Goal: Task Accomplishment & Management: Use online tool/utility

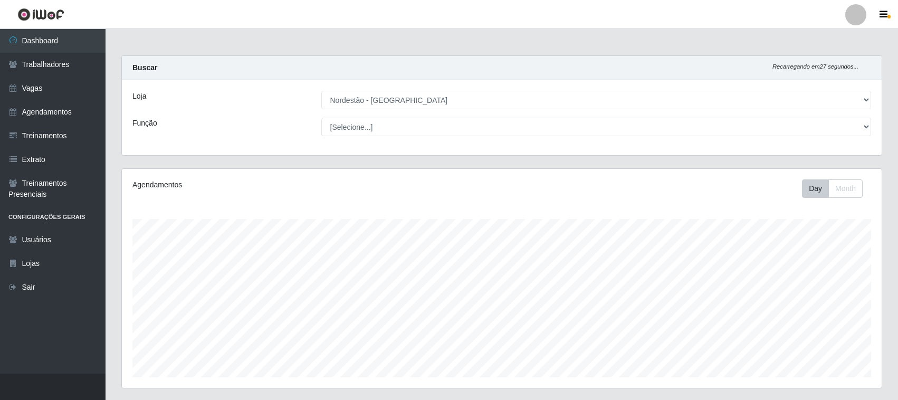
select select "420"
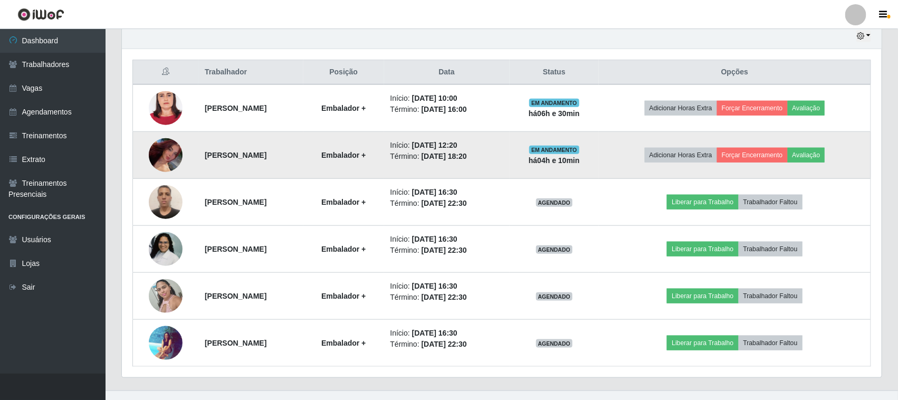
scroll to position [220, 760]
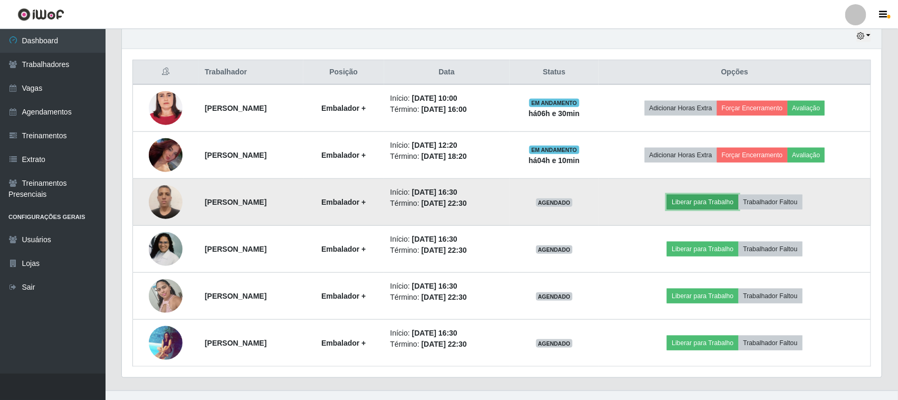
click at [724, 201] on button "Liberar para Trabalho" at bounding box center [702, 202] width 71 height 15
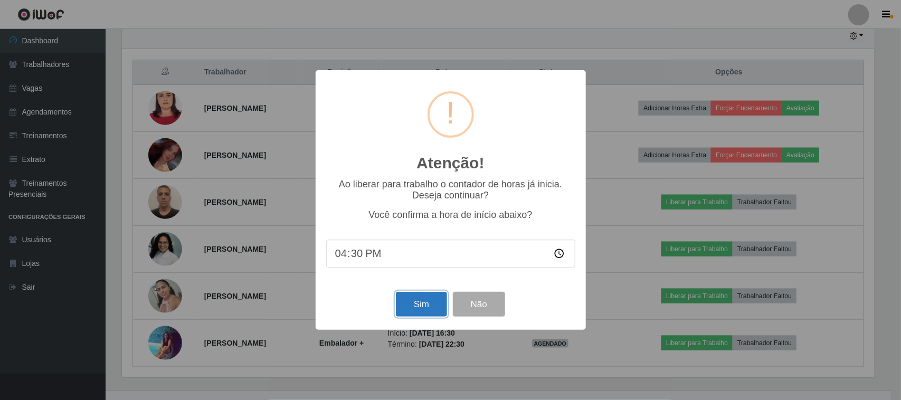
click at [410, 305] on button "Sim" at bounding box center [421, 304] width 51 height 25
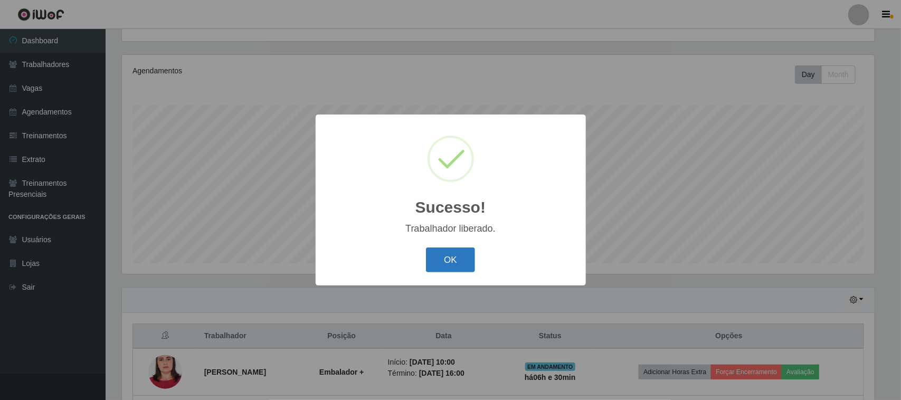
click at [458, 251] on button "OK" at bounding box center [450, 260] width 49 height 25
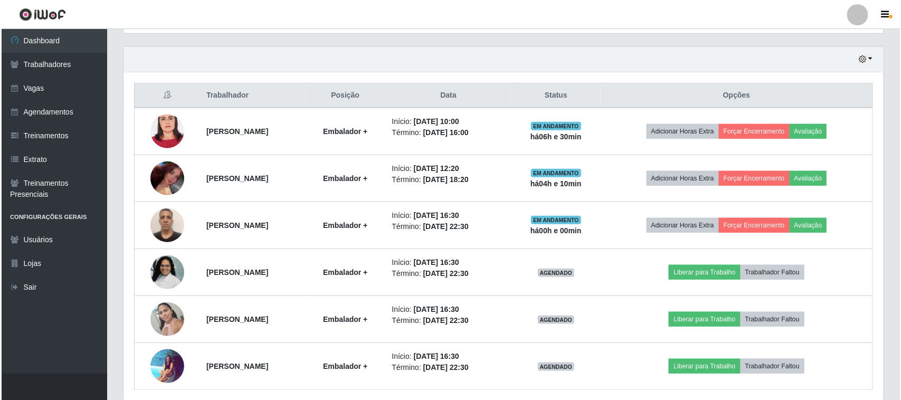
scroll to position [396, 0]
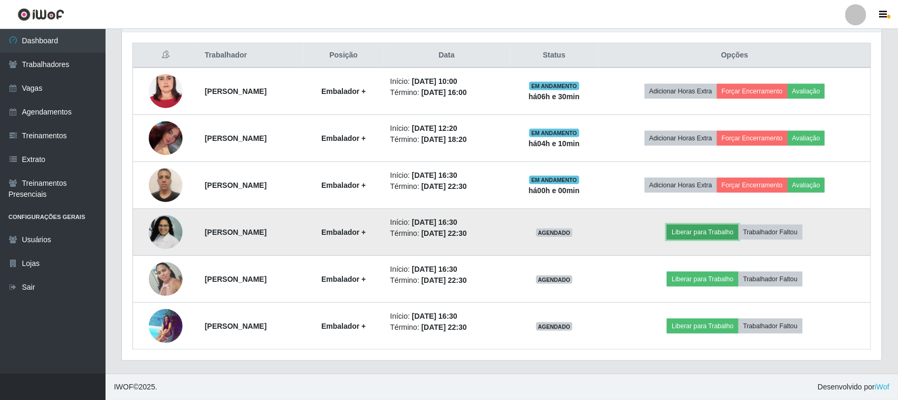
click at [726, 231] on button "Liberar para Trabalho" at bounding box center [702, 232] width 71 height 15
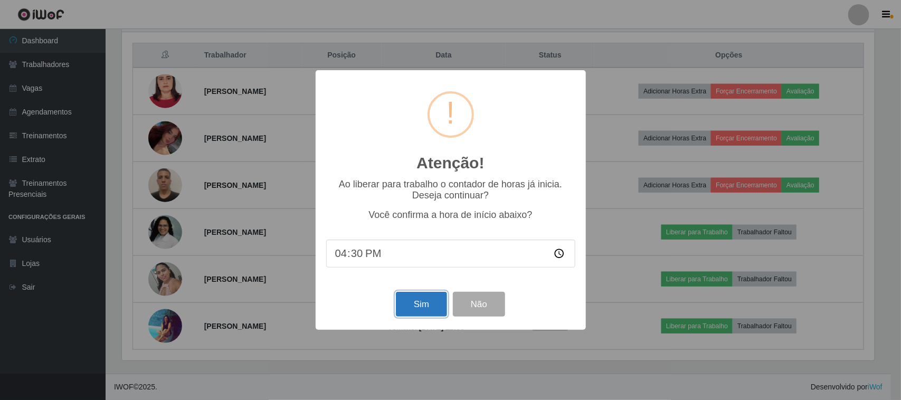
click at [417, 302] on button "Sim" at bounding box center [421, 304] width 51 height 25
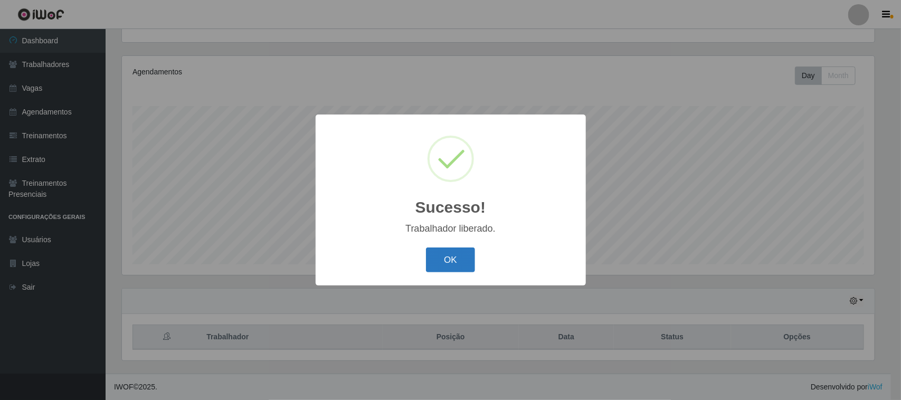
click at [448, 253] on button "OK" at bounding box center [450, 260] width 49 height 25
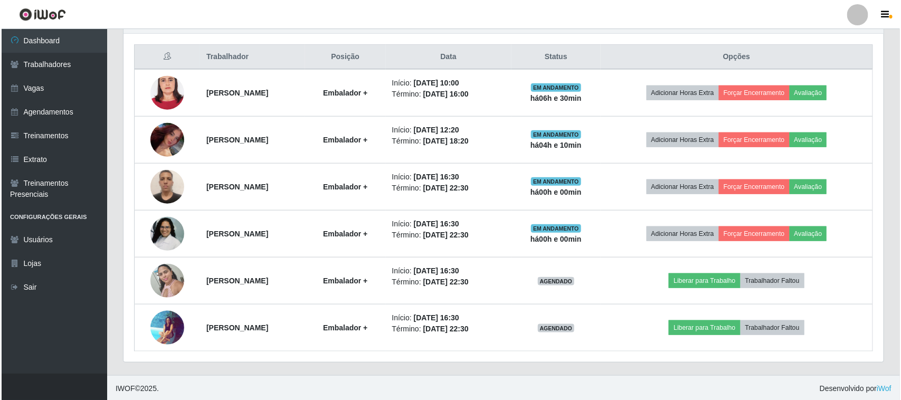
scroll to position [396, 0]
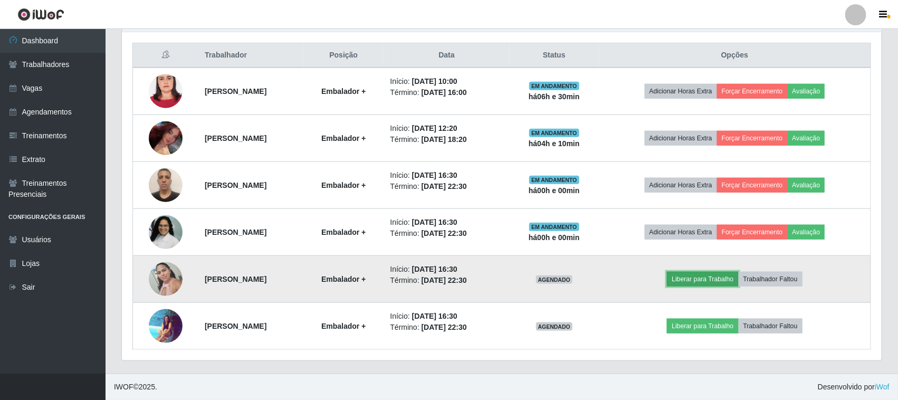
click at [718, 275] on button "Liberar para Trabalho" at bounding box center [702, 279] width 71 height 15
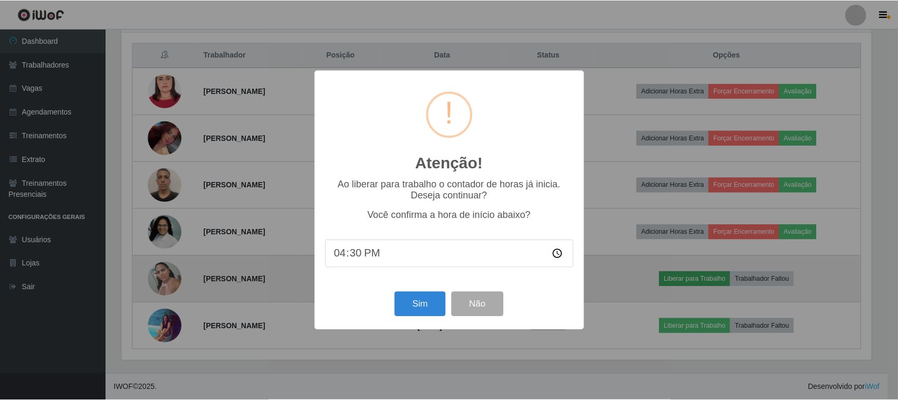
scroll to position [220, 753]
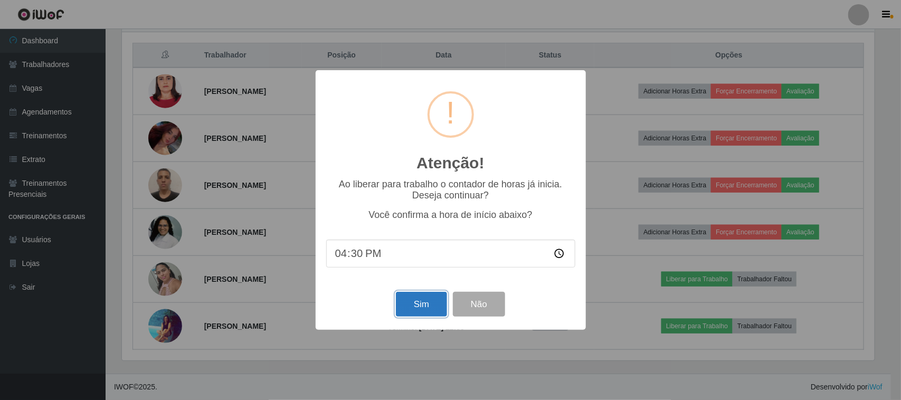
click at [417, 308] on button "Sim" at bounding box center [421, 304] width 51 height 25
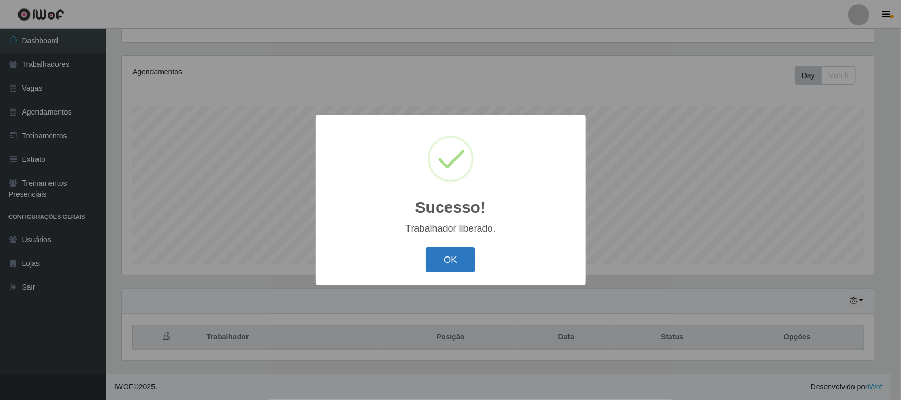
click at [444, 256] on button "OK" at bounding box center [450, 260] width 49 height 25
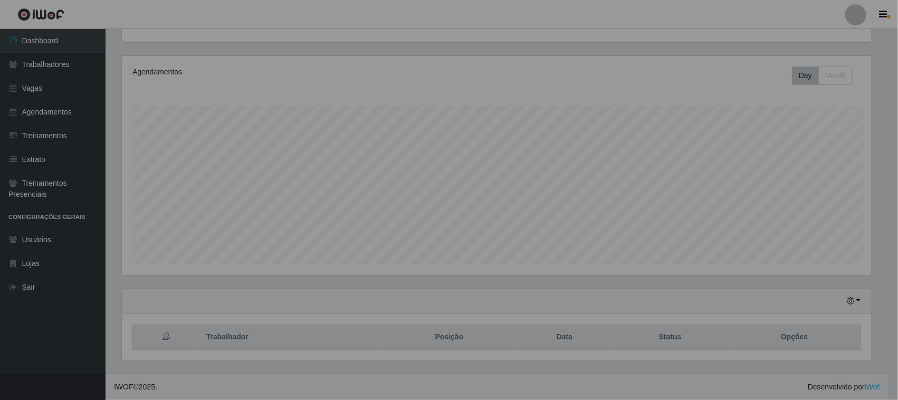
scroll to position [0, 0]
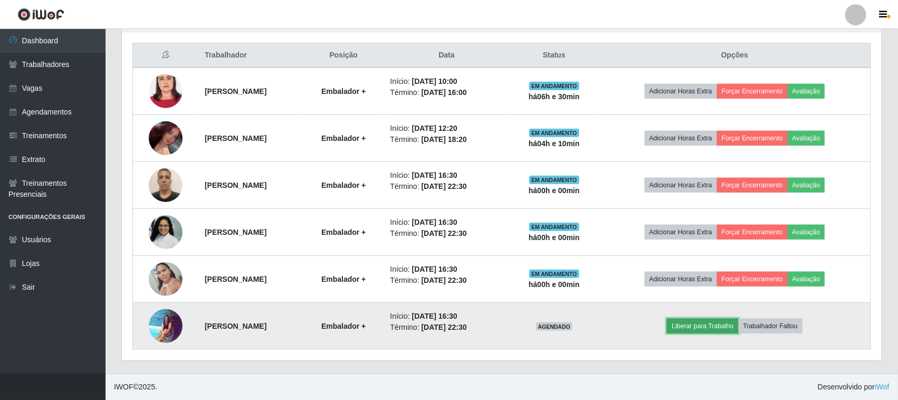
click at [717, 328] on button "Liberar para Trabalho" at bounding box center [702, 326] width 71 height 15
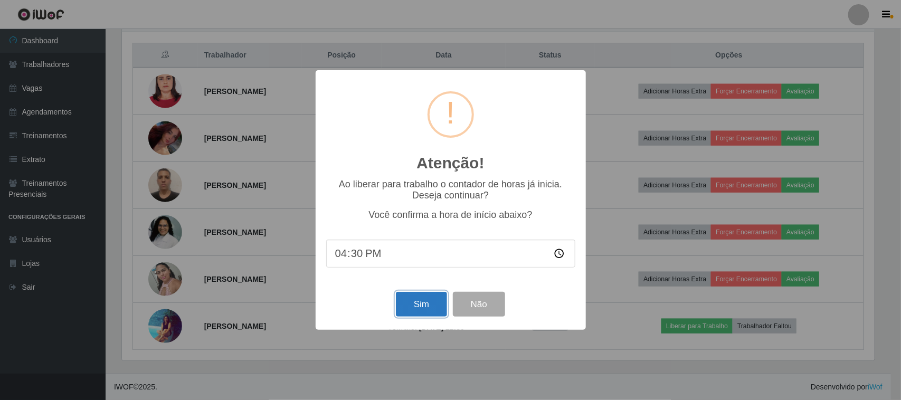
click at [420, 309] on button "Sim" at bounding box center [421, 304] width 51 height 25
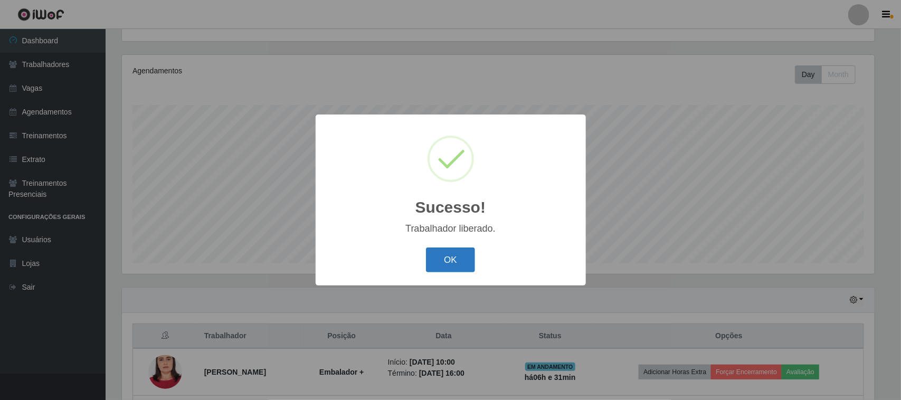
click at [450, 258] on button "OK" at bounding box center [450, 260] width 49 height 25
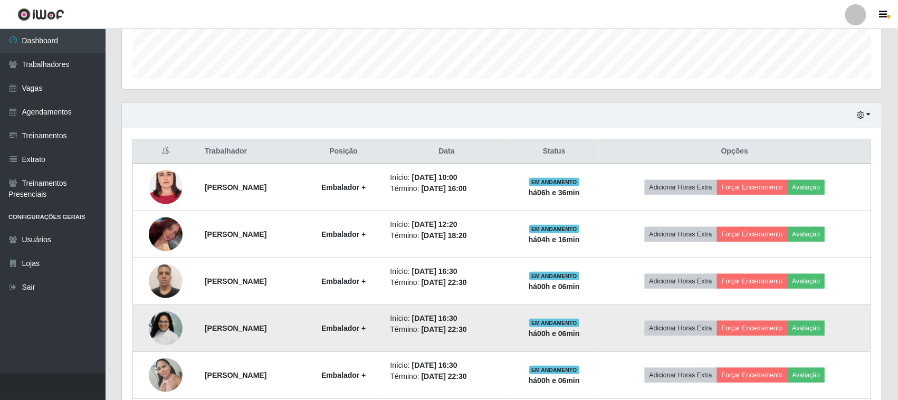
scroll to position [330, 0]
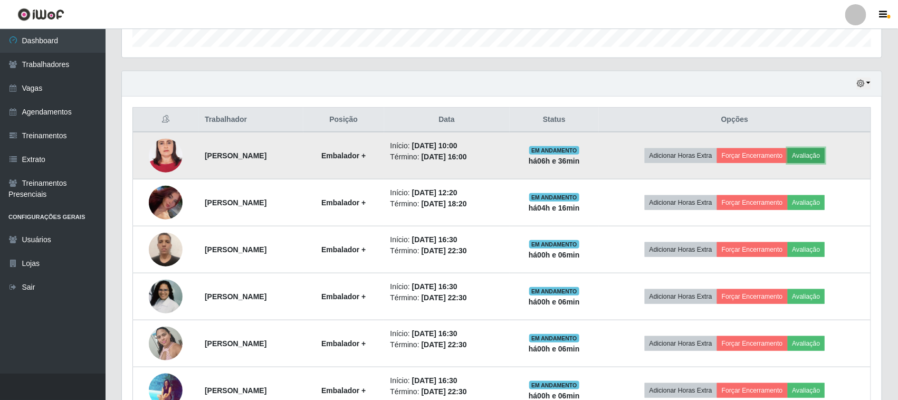
click at [825, 153] on button "Avaliação" at bounding box center [806, 155] width 37 height 15
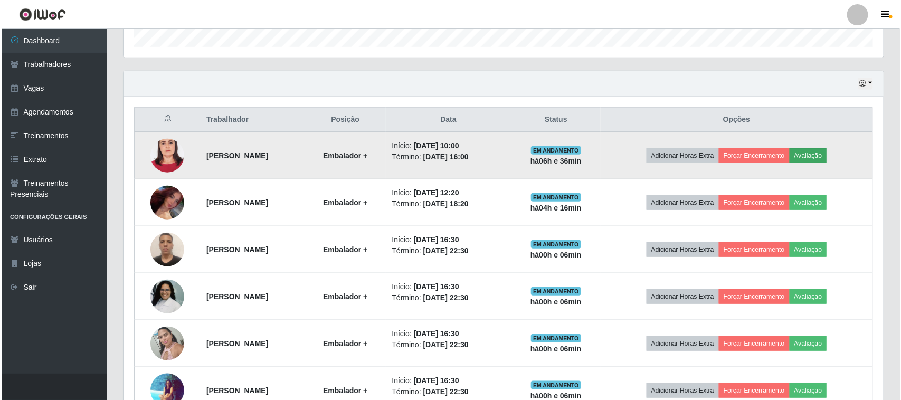
scroll to position [220, 753]
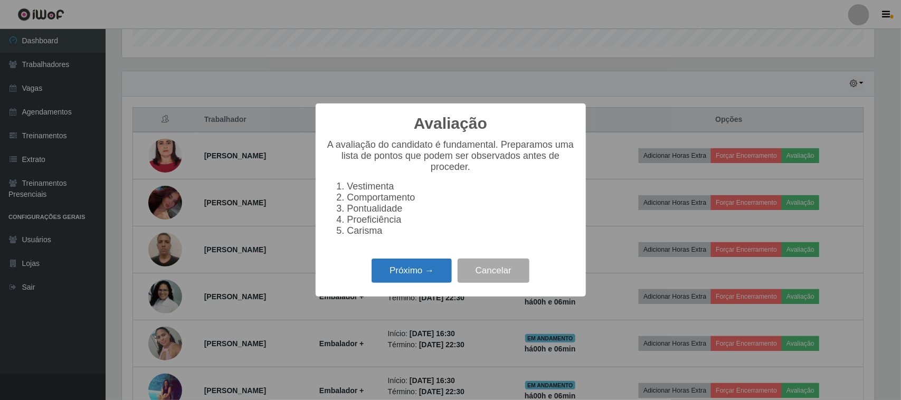
click at [402, 275] on button "Próximo →" at bounding box center [412, 271] width 80 height 25
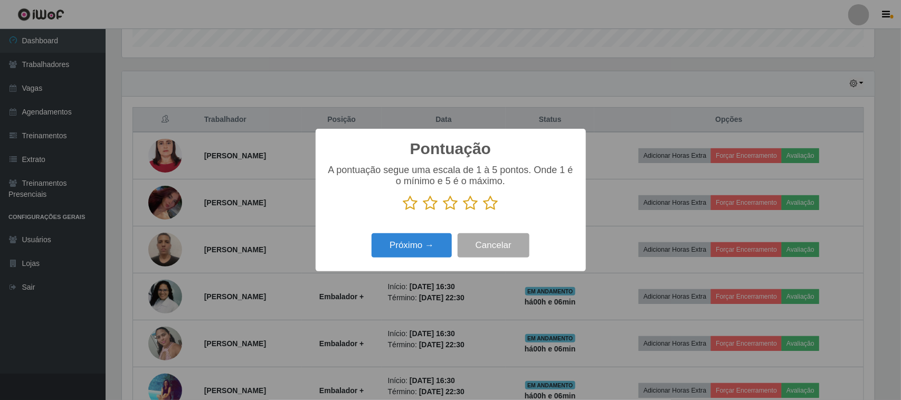
click at [490, 206] on icon at bounding box center [490, 203] width 15 height 16
click at [483, 211] on input "radio" at bounding box center [483, 211] width 0 height 0
click at [426, 246] on button "Próximo →" at bounding box center [412, 245] width 80 height 25
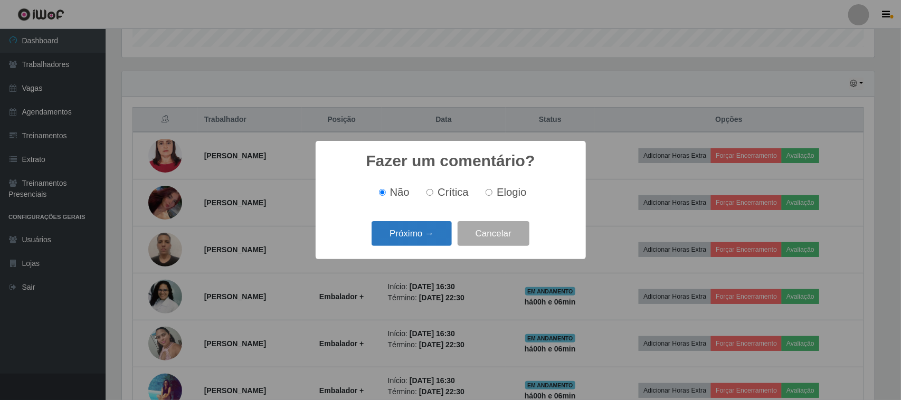
click at [426, 239] on button "Próximo →" at bounding box center [412, 233] width 80 height 25
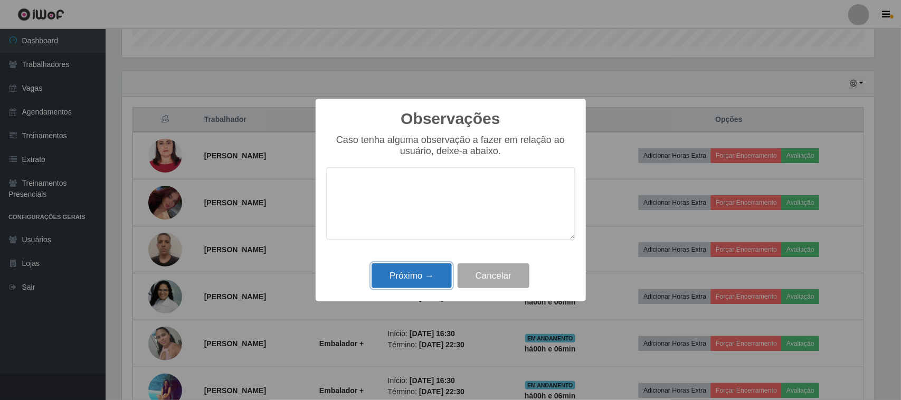
click at [423, 280] on button "Próximo →" at bounding box center [412, 275] width 80 height 25
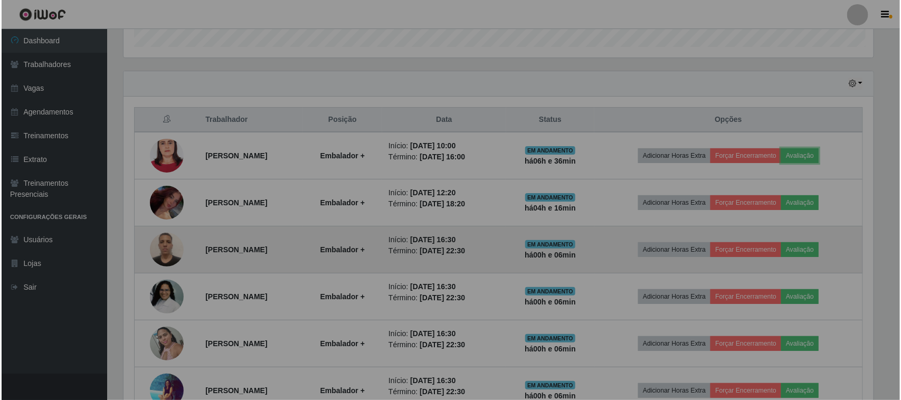
scroll to position [220, 760]
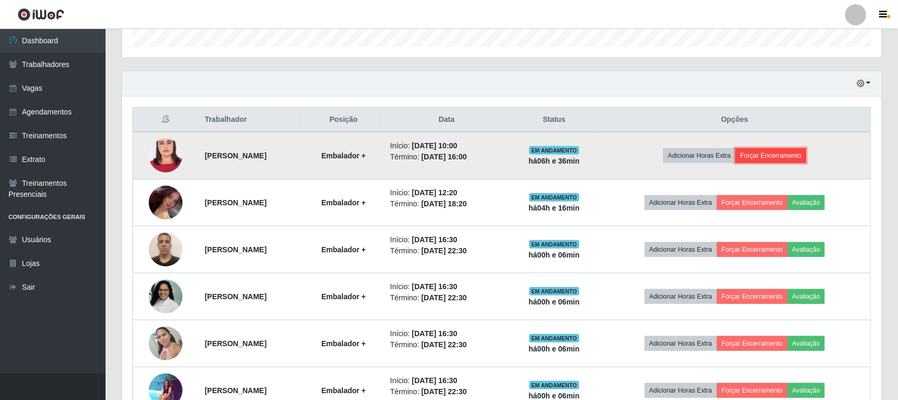
click at [793, 150] on button "Forçar Encerramento" at bounding box center [771, 155] width 71 height 15
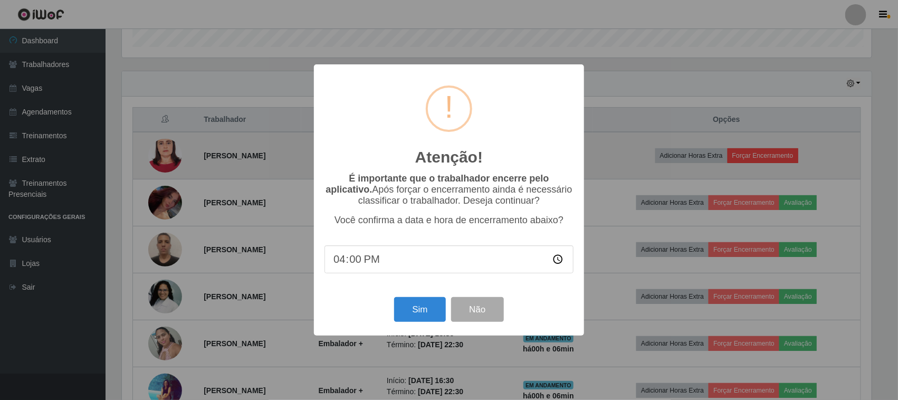
scroll to position [220, 753]
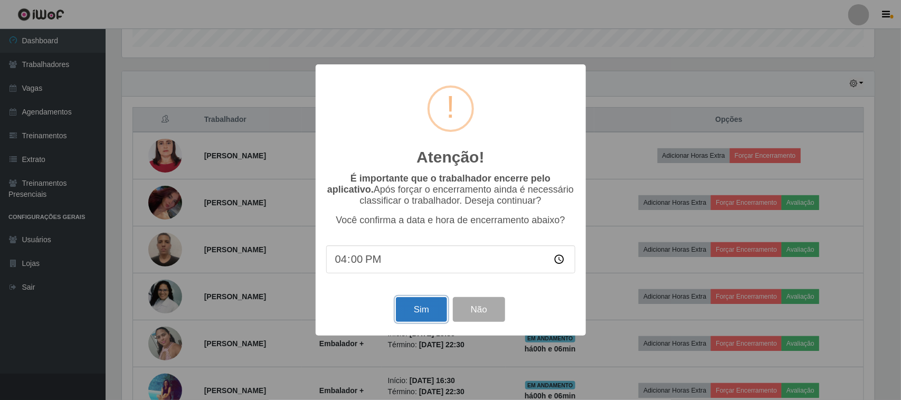
click at [414, 316] on button "Sim" at bounding box center [421, 309] width 51 height 25
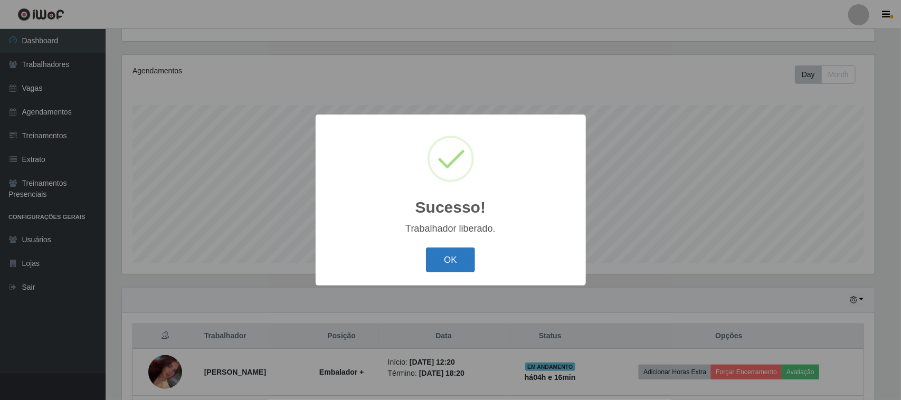
click at [455, 251] on button "OK" at bounding box center [450, 260] width 49 height 25
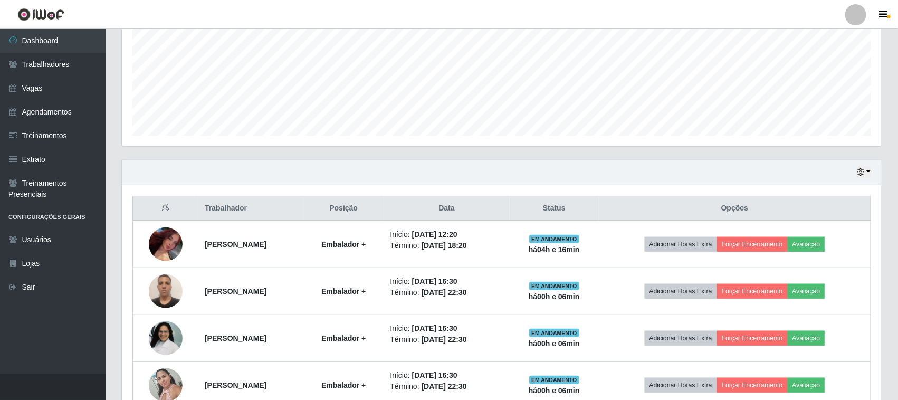
scroll to position [246, 0]
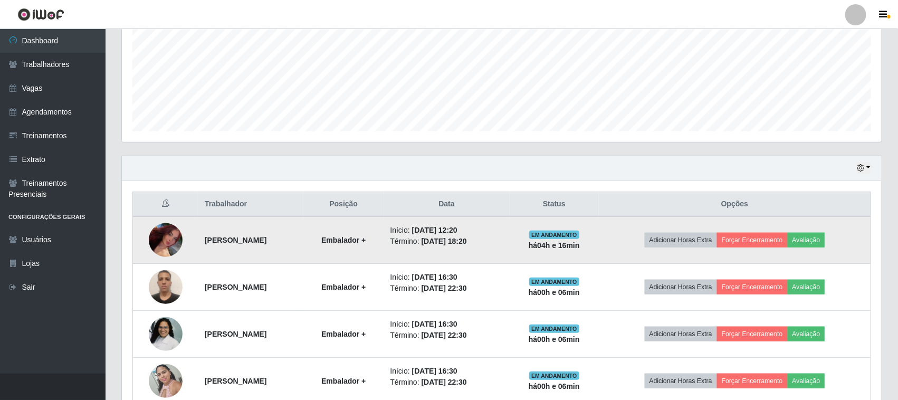
click at [165, 237] on img at bounding box center [166, 240] width 34 height 59
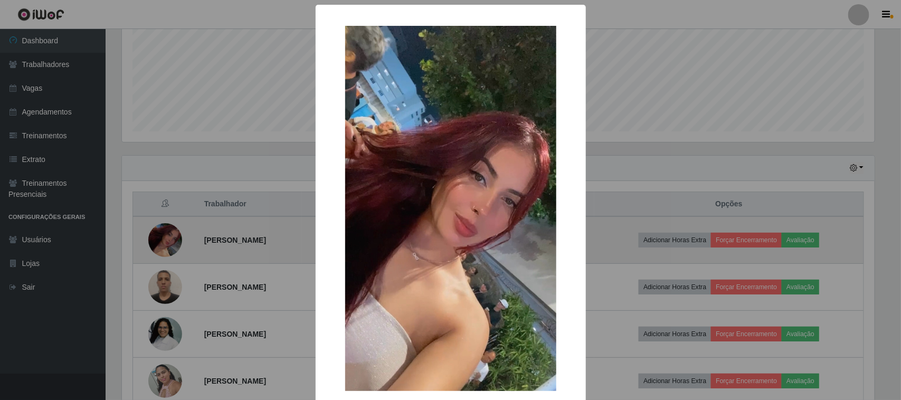
click at [165, 237] on div "× OK Cancel" at bounding box center [450, 200] width 901 height 400
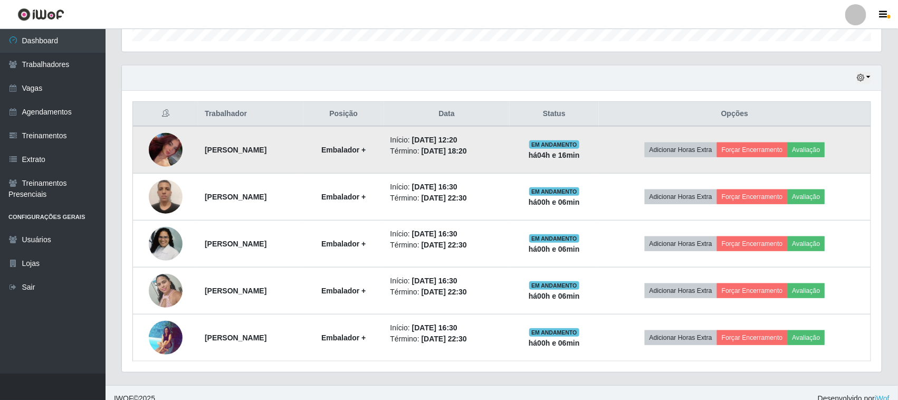
scroll to position [349, 0]
